Goal: Task Accomplishment & Management: Use online tool/utility

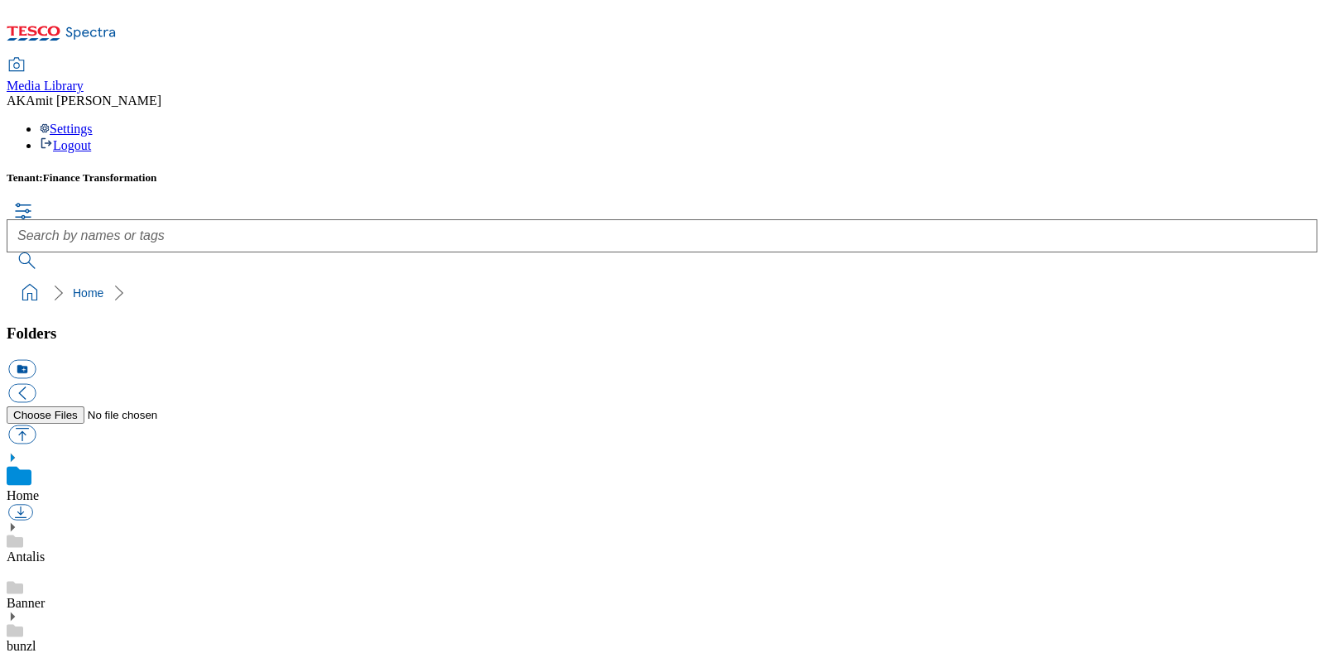
click at [140, 324] on div "Folders icon_new_folder" at bounding box center [662, 385] width 1311 height 123
click at [36, 425] on button "button" at bounding box center [21, 434] width 27 height 19
type input "C:\fakepath\700000369001.png"
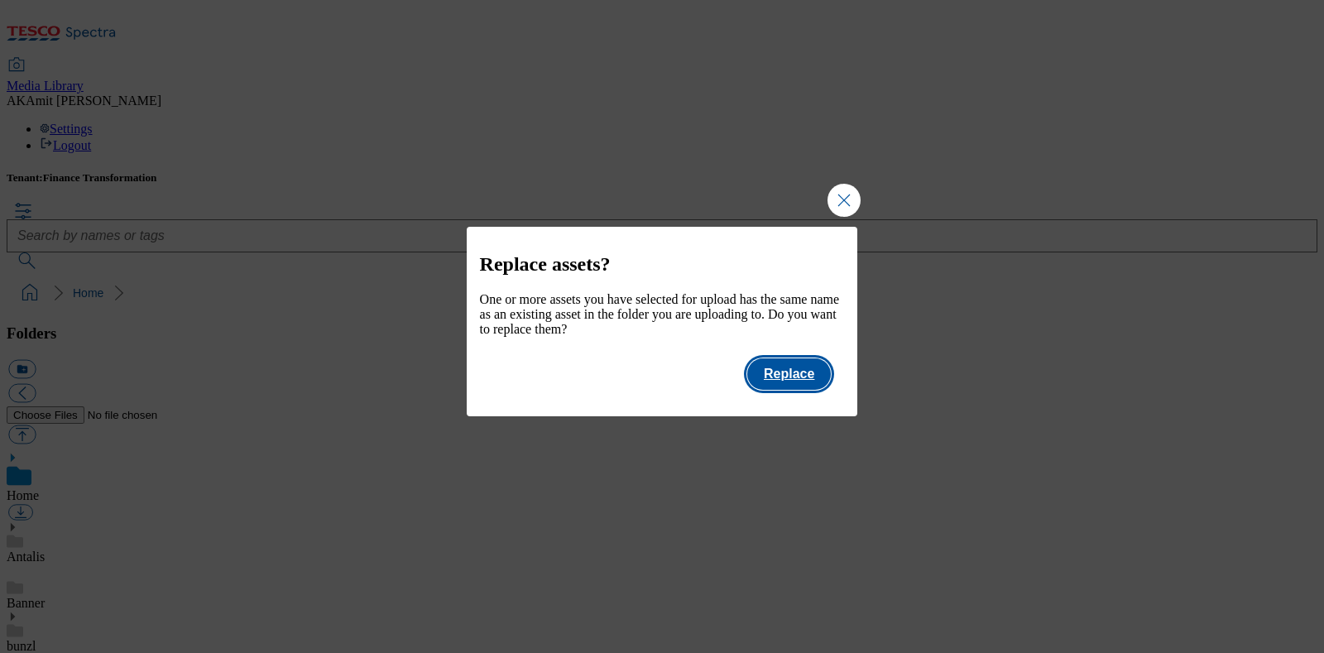
click at [772, 375] on button "Replace" at bounding box center [789, 373] width 84 height 31
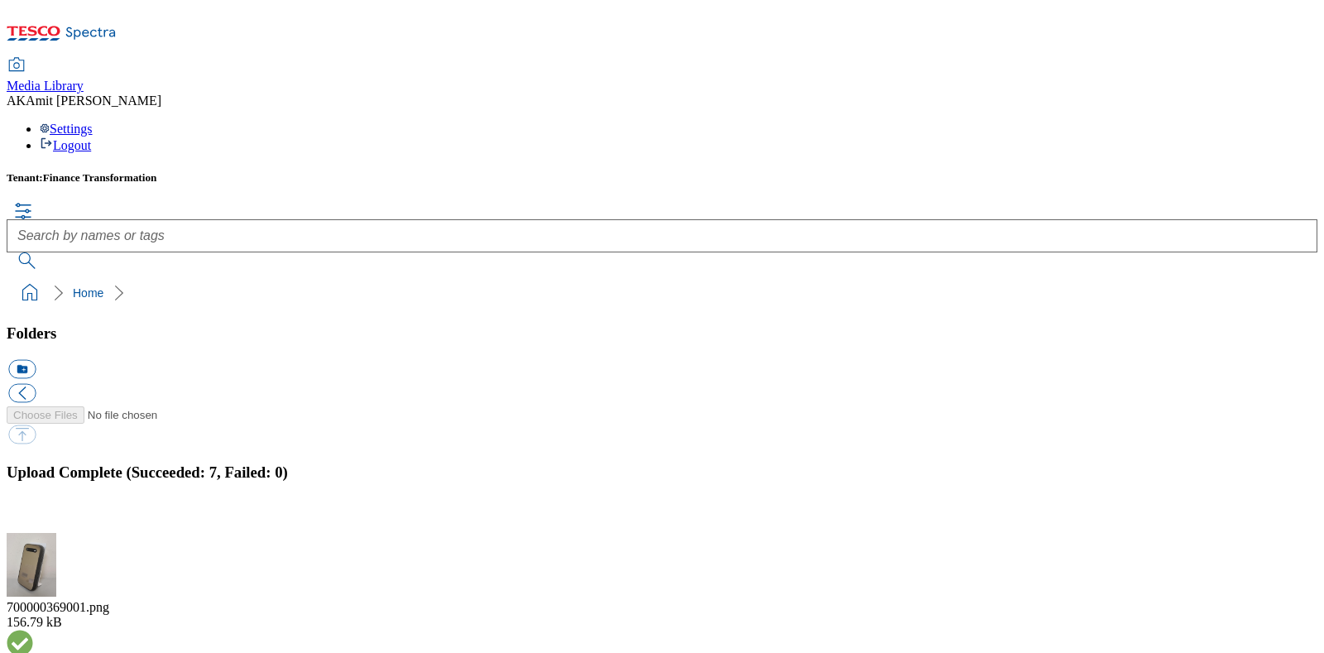
scroll to position [191, 0]
click at [33, 516] on button "button" at bounding box center [20, 524] width 25 height 16
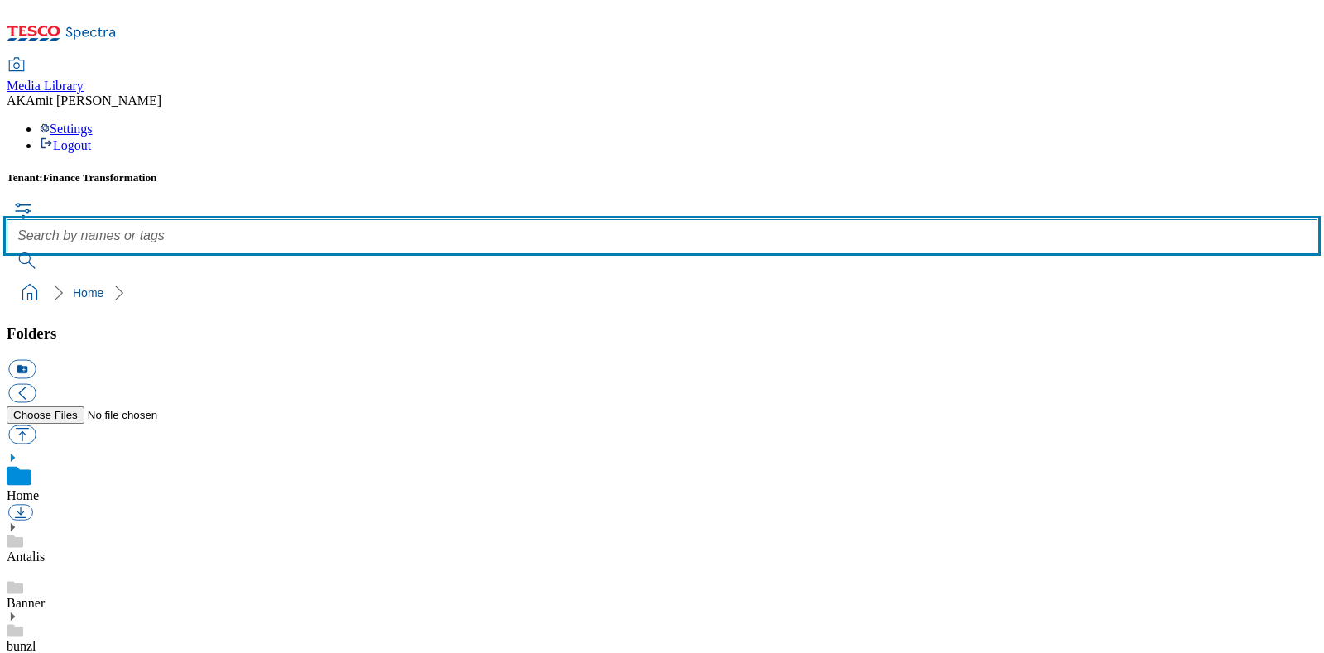
click at [586, 219] on input "text" at bounding box center [662, 235] width 1311 height 33
paste input "700000369001"
type input "700000369001"
click at [7, 252] on button "submit" at bounding box center [28, 260] width 43 height 17
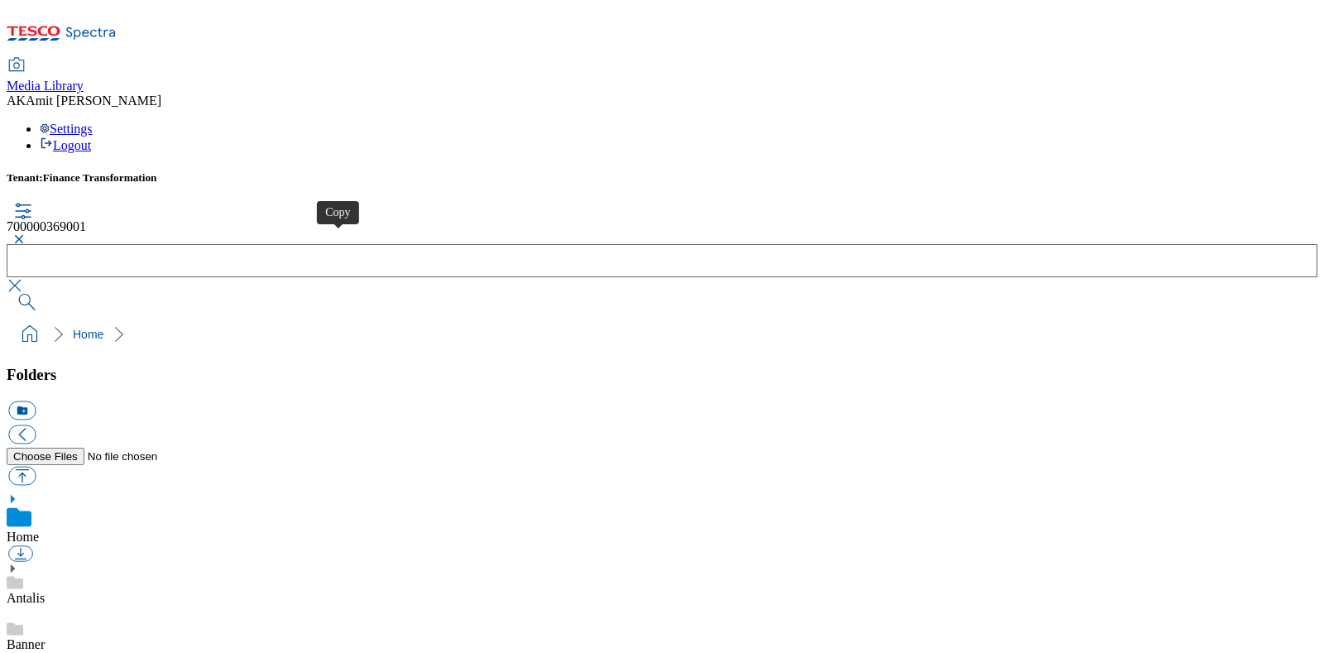
click at [26, 234] on button "button" at bounding box center [17, 239] width 20 height 10
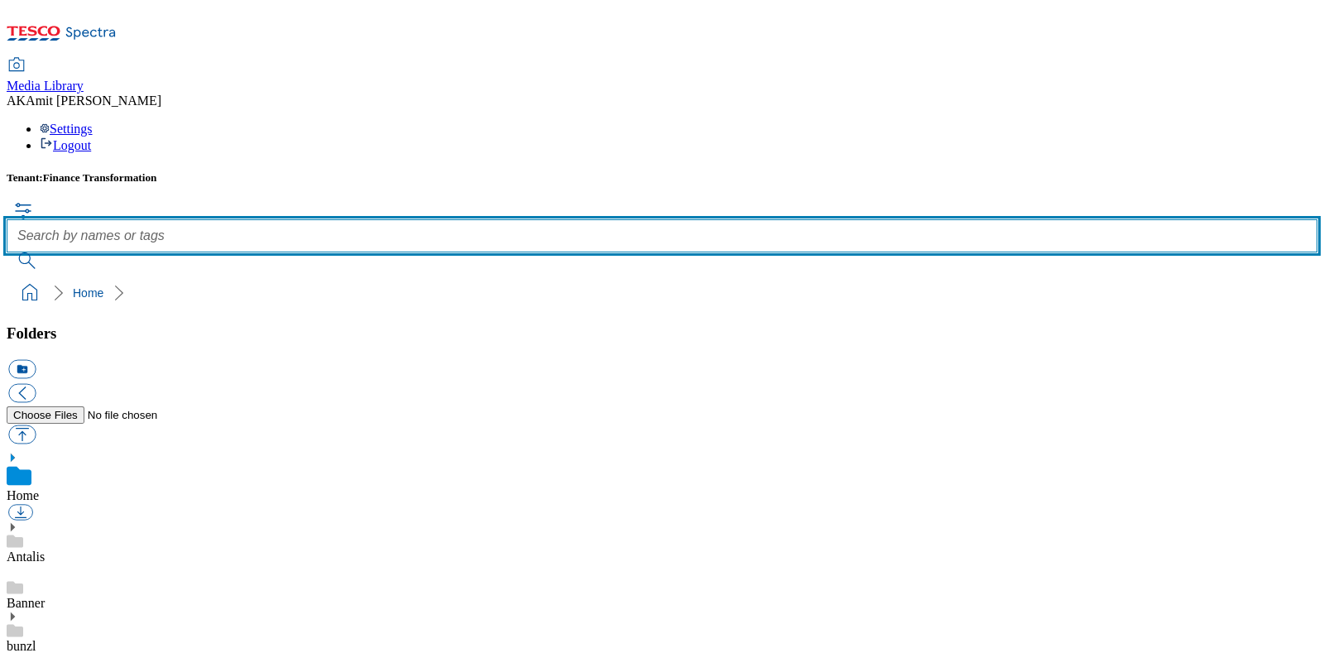
click at [551, 219] on input "text" at bounding box center [662, 235] width 1311 height 33
paste input "700000372001"
type input "700000372001"
click at [7, 252] on button "submit" at bounding box center [28, 260] width 43 height 17
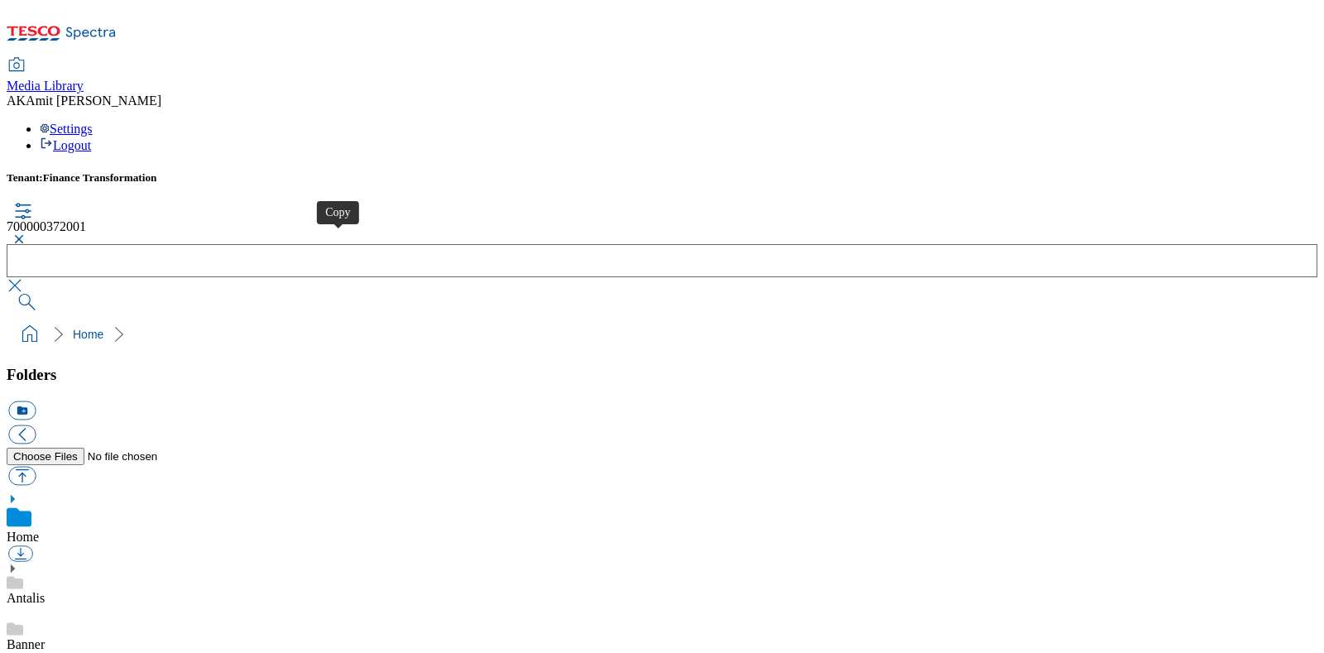
click at [26, 234] on button "button" at bounding box center [17, 239] width 20 height 10
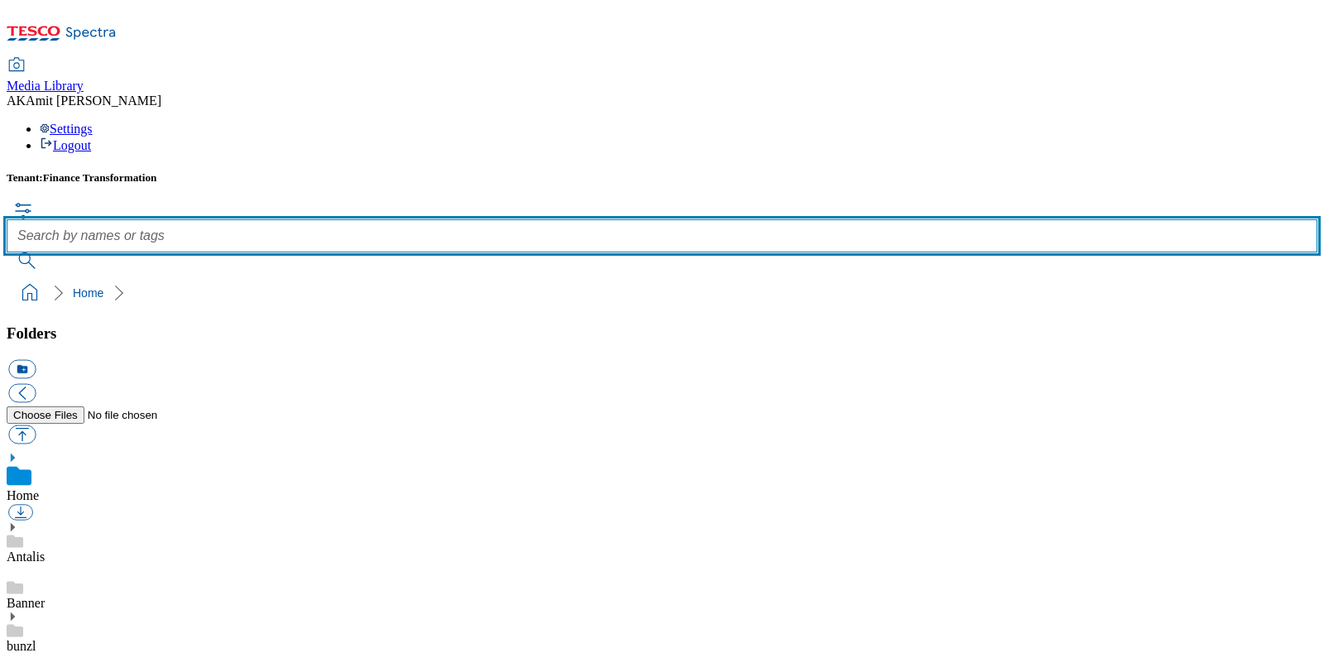
click at [549, 219] on input "text" at bounding box center [662, 235] width 1311 height 33
paste input "720003178001"
type input "720003178001"
click at [7, 252] on button "submit" at bounding box center [28, 260] width 43 height 17
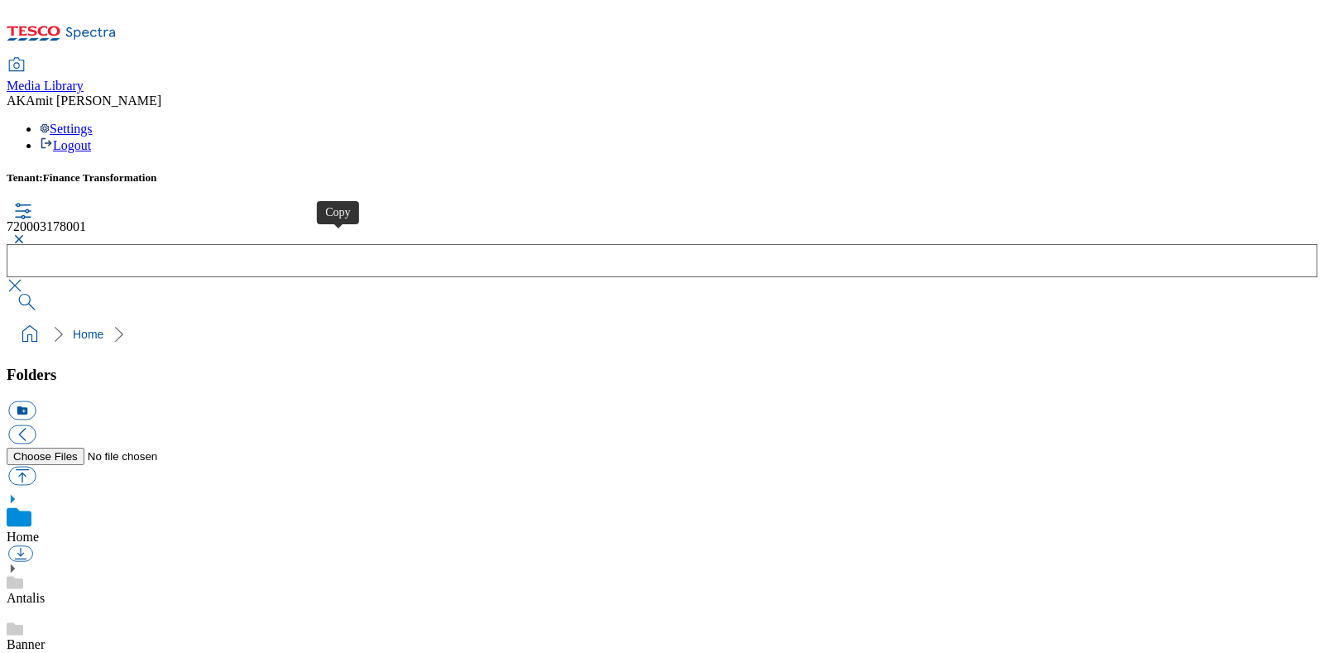
click at [26, 234] on button "button" at bounding box center [17, 239] width 20 height 10
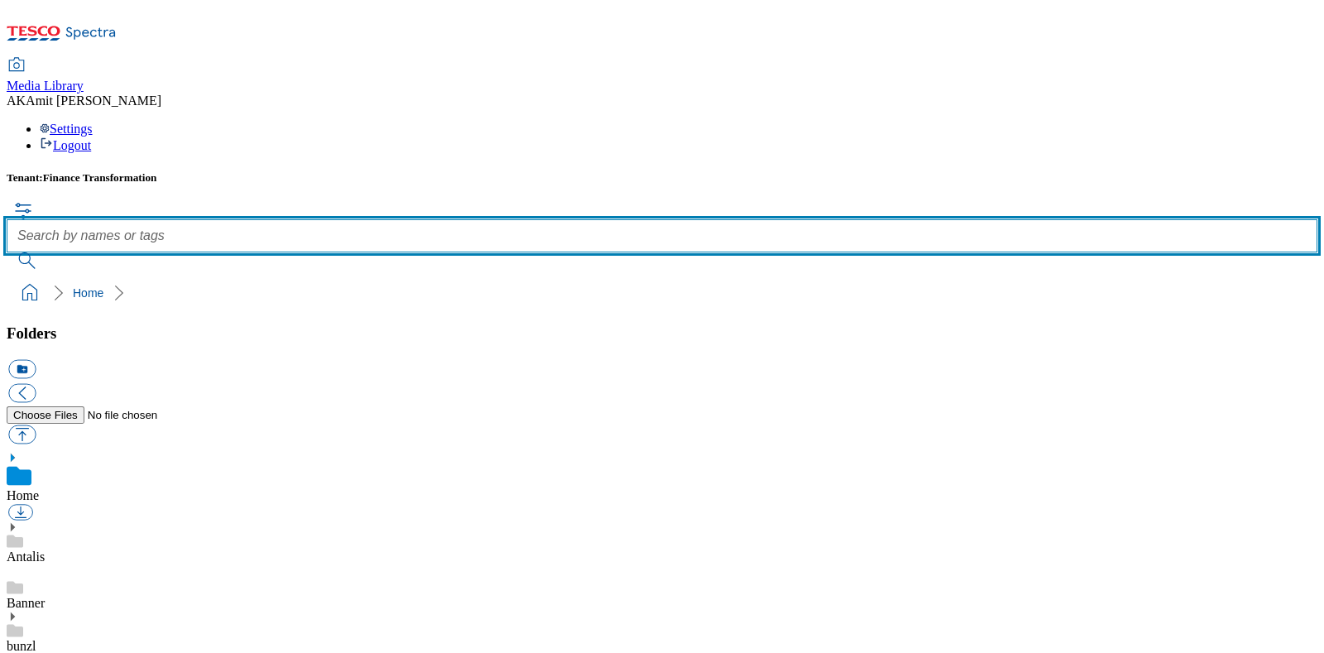
click at [545, 219] on input "text" at bounding box center [662, 235] width 1311 height 33
paste input "720003197001"
type input "720003197001"
click at [7, 252] on button "submit" at bounding box center [28, 260] width 43 height 17
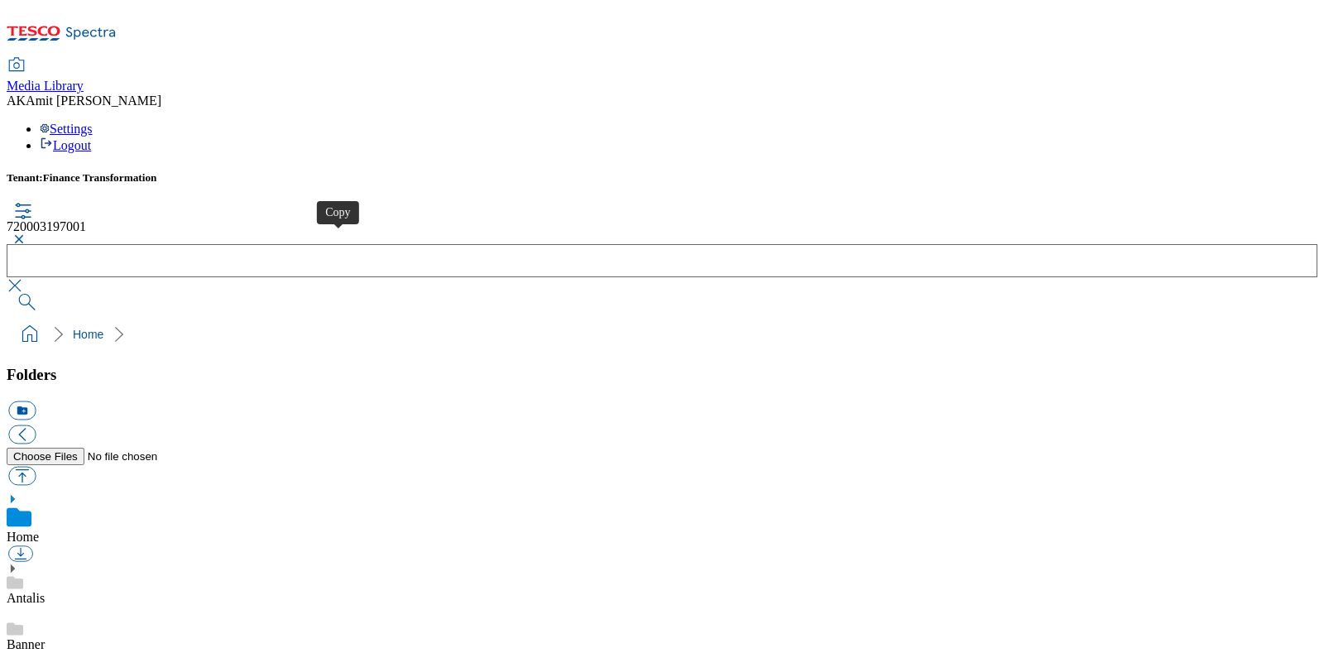
click at [26, 234] on button "button" at bounding box center [17, 239] width 20 height 10
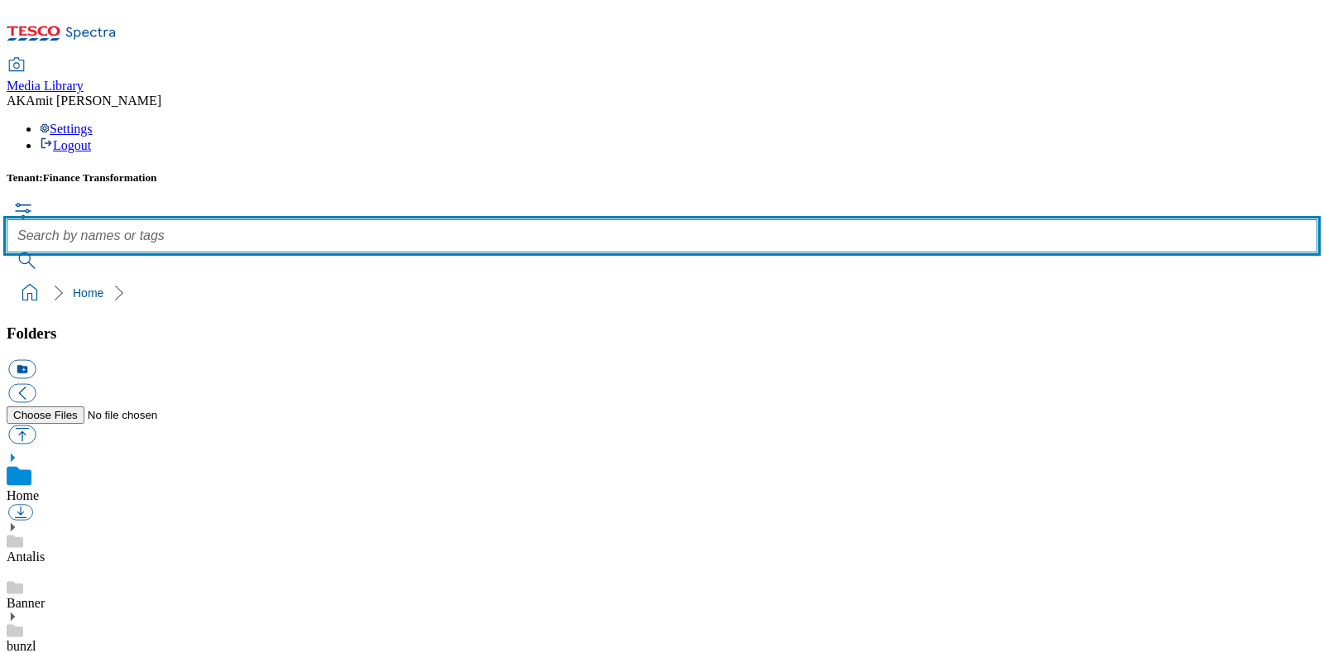
click at [543, 219] on input "text" at bounding box center [662, 235] width 1311 height 33
paste input "720003319001"
type input "720003319001"
click at [7, 252] on button "submit" at bounding box center [28, 260] width 43 height 17
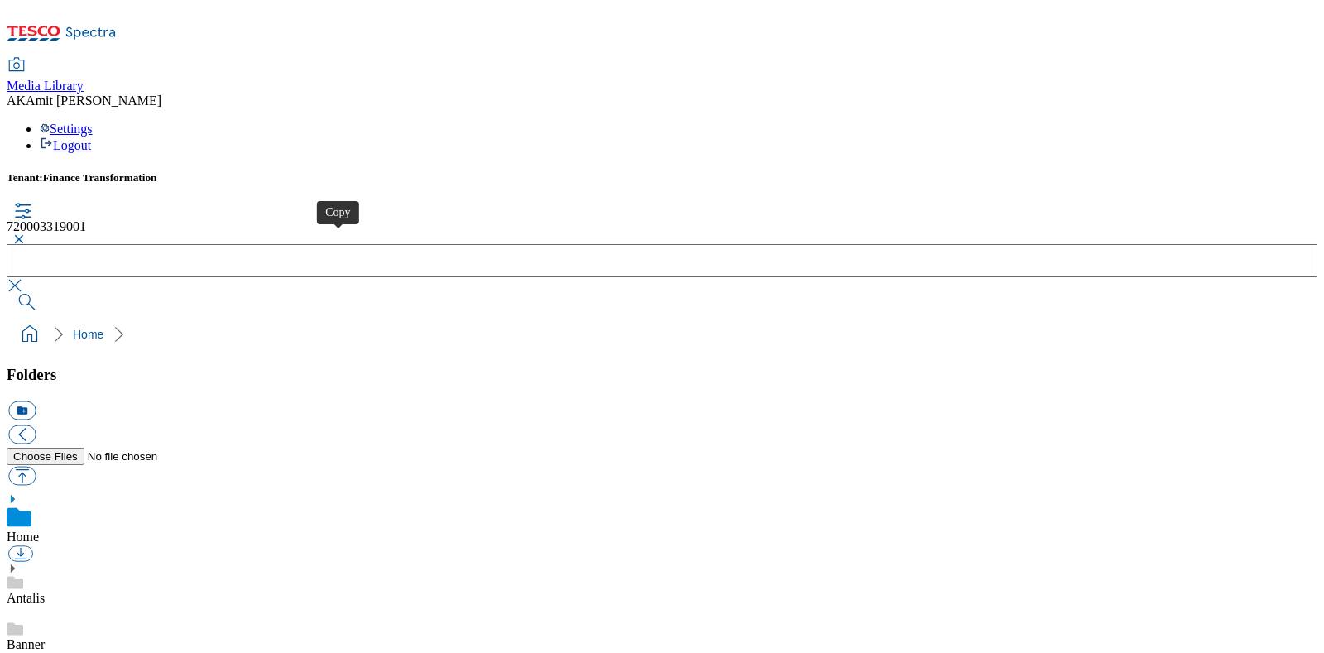
click at [26, 234] on button "button" at bounding box center [17, 239] width 20 height 10
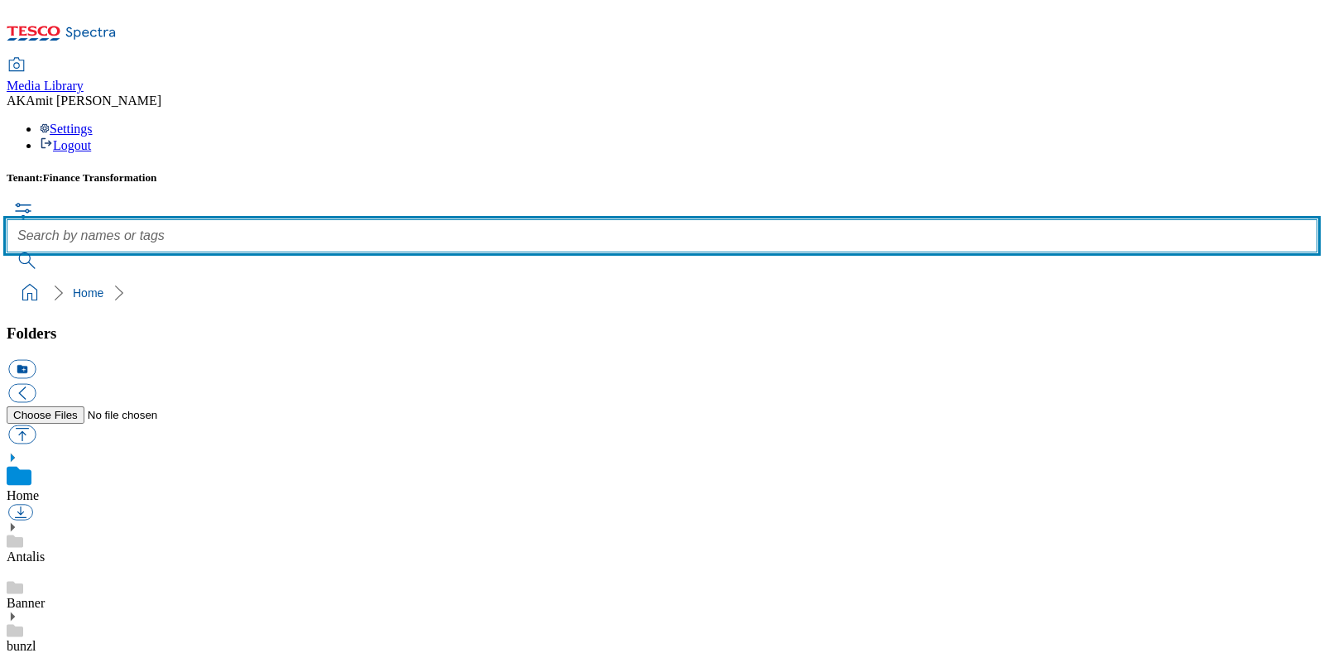
click at [546, 219] on input "text" at bounding box center [662, 235] width 1311 height 33
paste input "720003258001"
type input "720003258001"
click at [7, 252] on button "submit" at bounding box center [28, 260] width 43 height 17
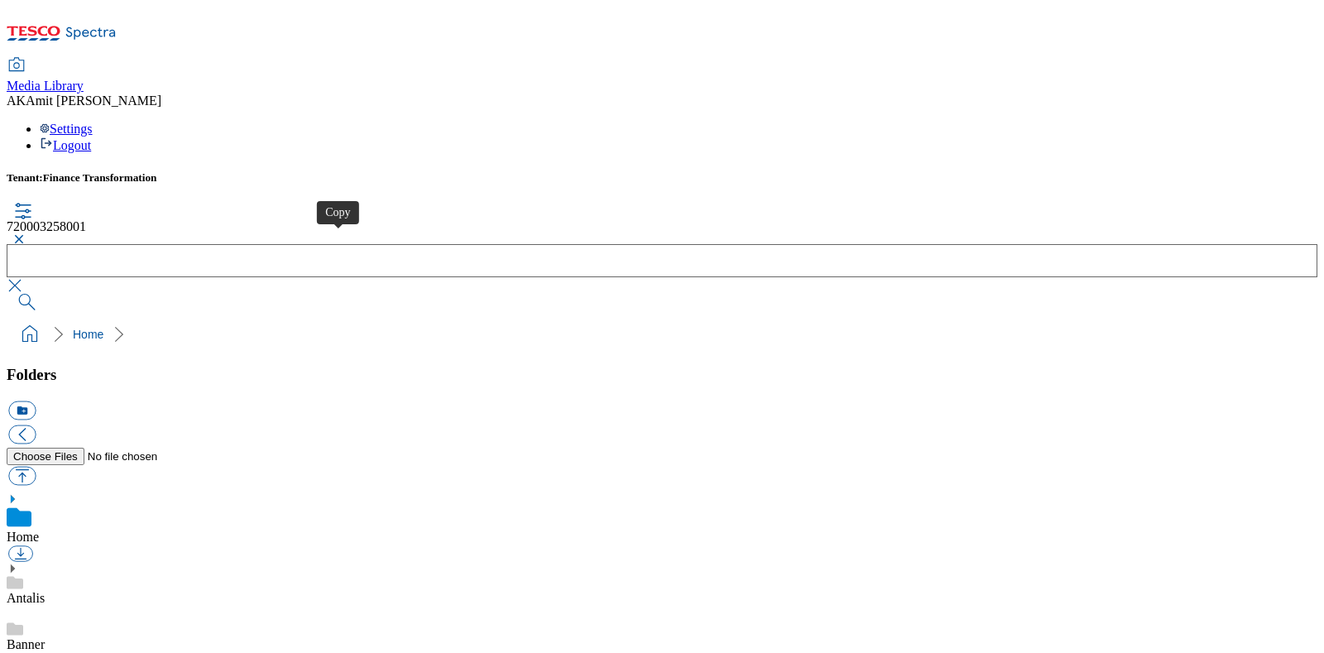
click at [26, 234] on button "button" at bounding box center [17, 239] width 20 height 10
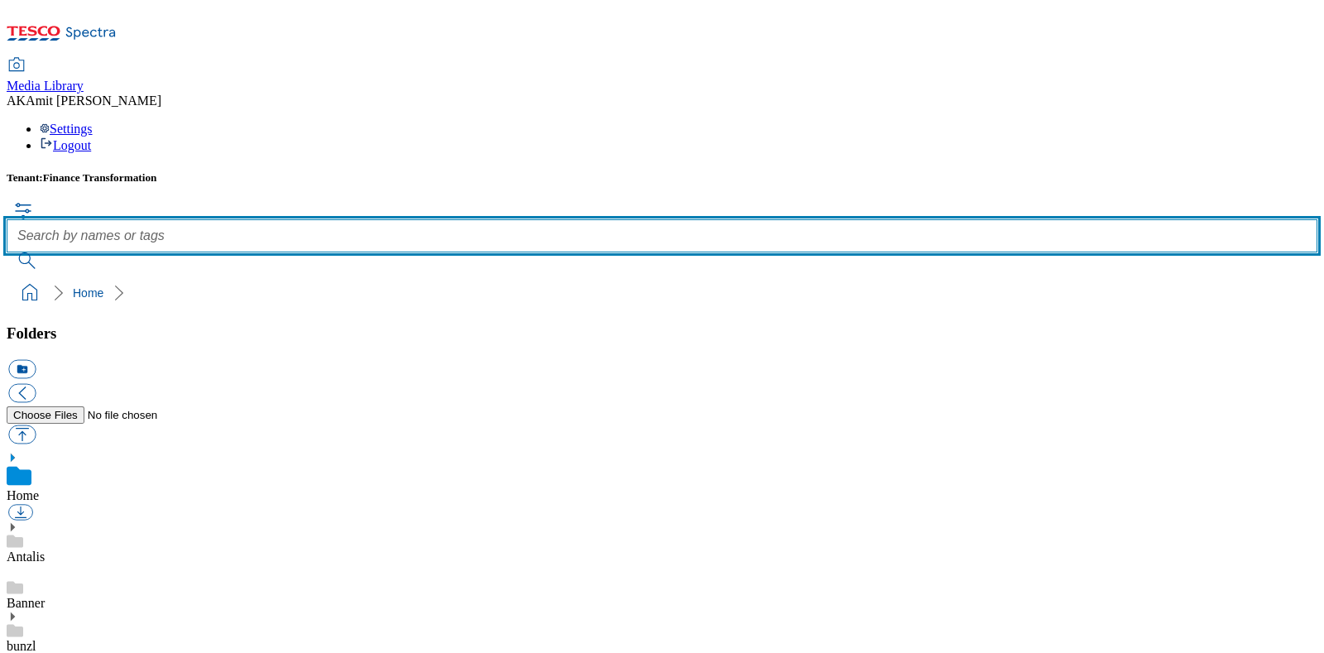
click at [549, 219] on input "text" at bounding box center [662, 235] width 1311 height 33
paste input "720003259001"
type input "720003259001"
click at [7, 252] on button "submit" at bounding box center [28, 260] width 43 height 17
